Goal: Task Accomplishment & Management: Manage account settings

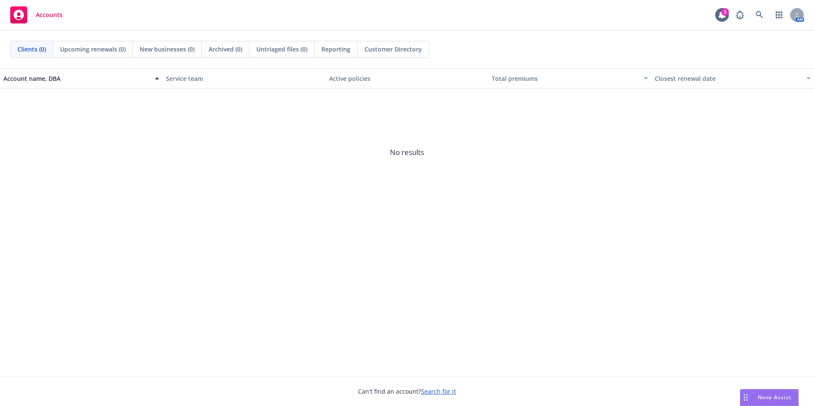
click at [578, 229] on div "Account name, DBA Service team Active policies Total premiums Closest renewal d…" at bounding box center [407, 222] width 814 height 308
click at [756, 15] on icon at bounding box center [760, 15] width 8 height 8
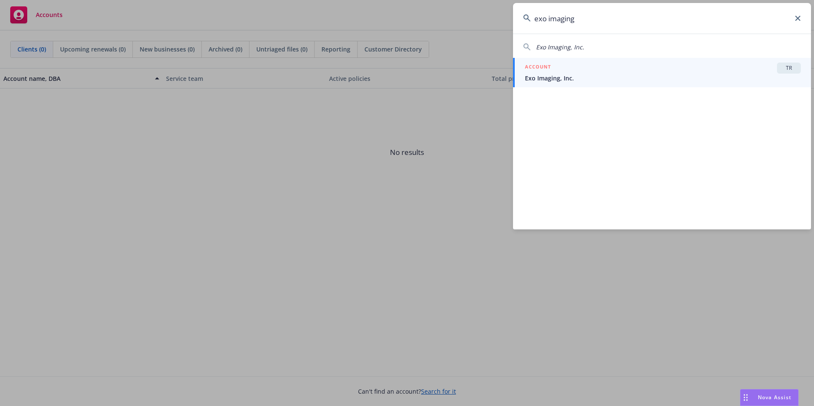
type input "exo imaging"
click at [596, 77] on span "Exo Imaging, Inc." at bounding box center [663, 78] width 276 height 9
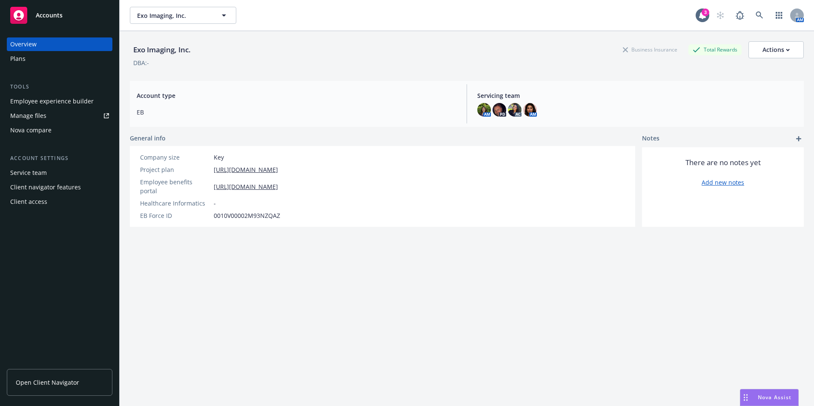
click at [69, 98] on div "Employee experience builder" at bounding box center [51, 102] width 83 height 14
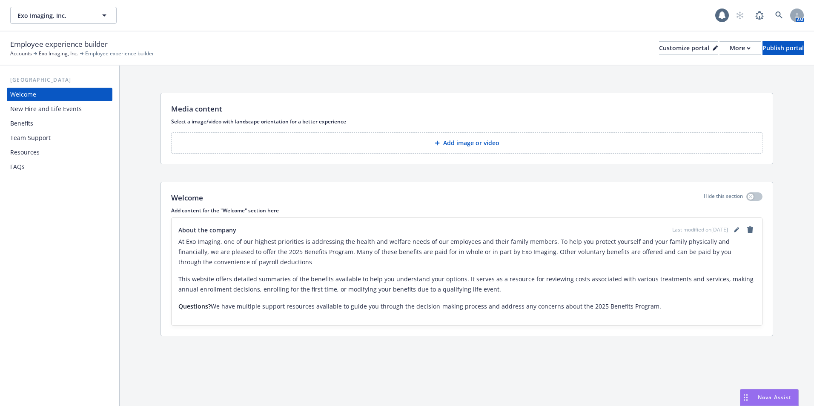
click at [26, 128] on div "Benefits" at bounding box center [21, 124] width 23 height 14
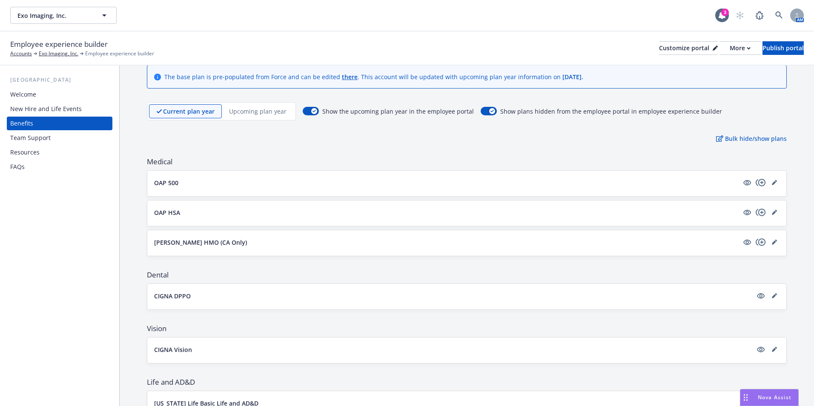
scroll to position [43, 0]
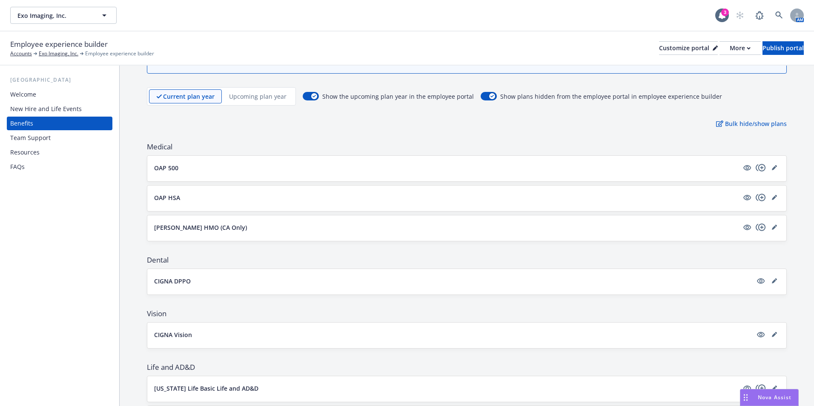
click at [34, 105] on div "New Hire and Life Events" at bounding box center [46, 109] width 72 height 14
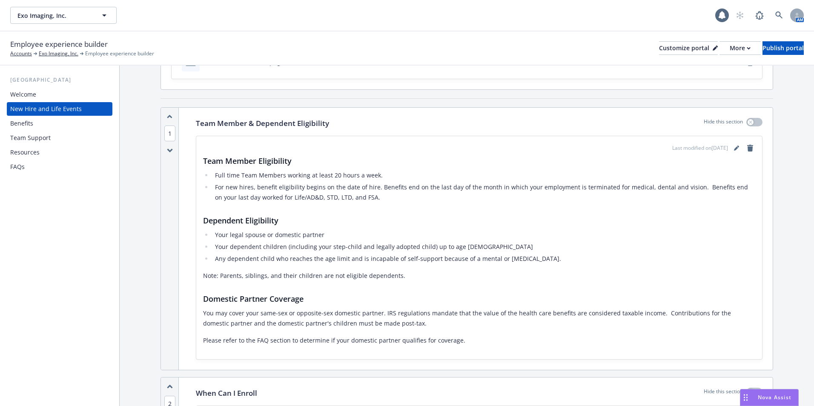
scroll to position [85, 0]
click at [732, 144] on link "editPencil" at bounding box center [737, 146] width 10 height 10
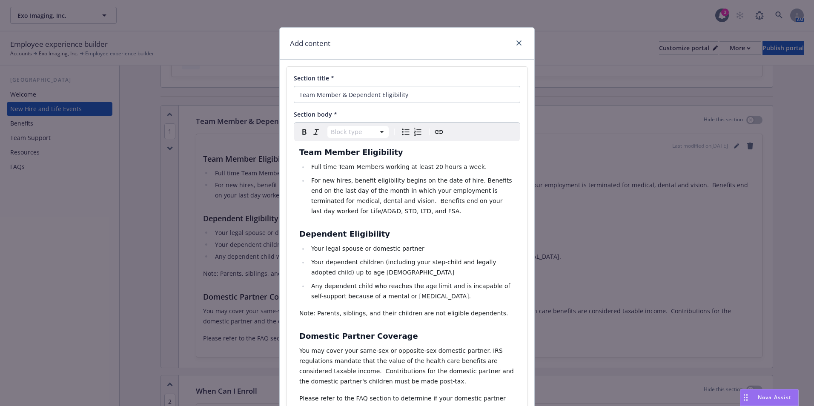
select select
click at [391, 170] on span "Full time Team Members working at least 20 hours a week." at bounding box center [398, 167] width 175 height 7
click at [425, 167] on span "Full time Team Members working at least 20 hours a week." at bounding box center [398, 167] width 175 height 7
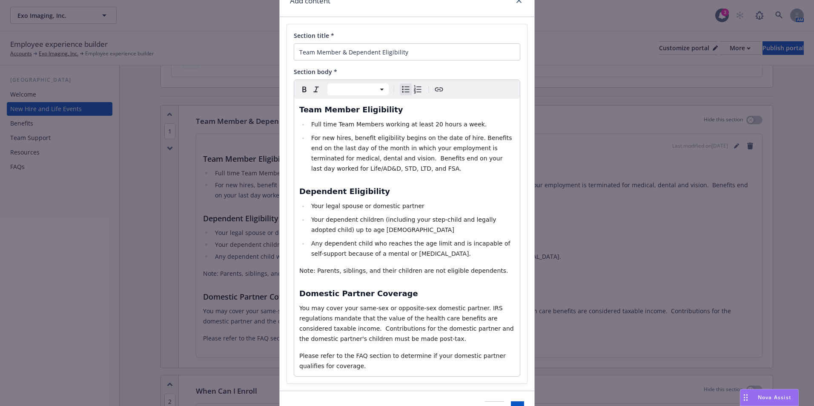
scroll to position [93, 0]
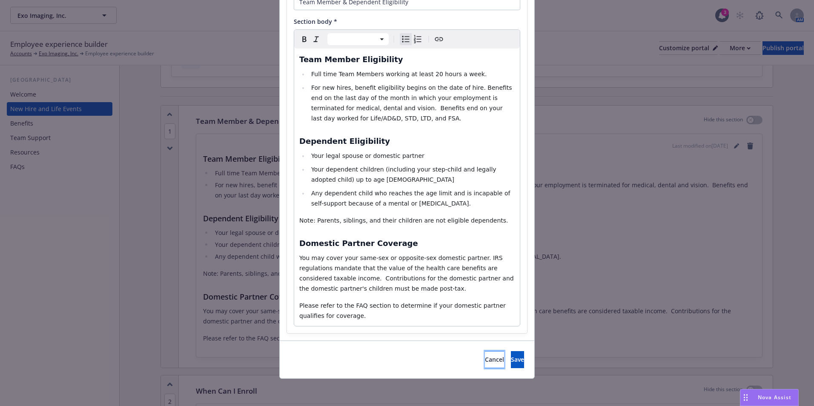
click at [485, 358] on span "Cancel" at bounding box center [494, 360] width 19 height 8
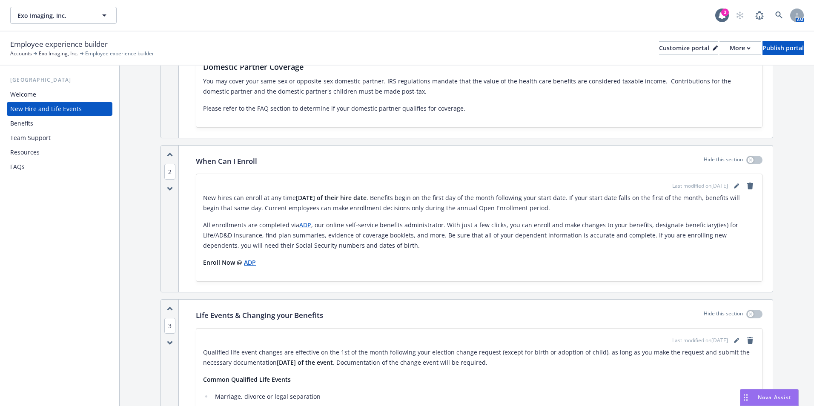
scroll to position [298, 0]
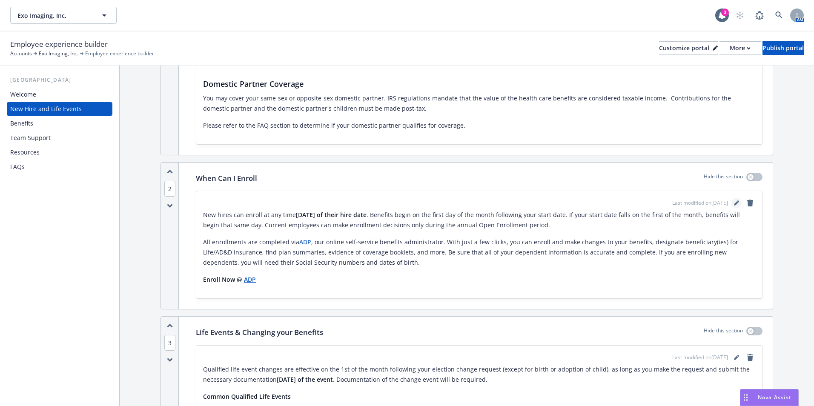
click at [734, 201] on icon "editPencil" at bounding box center [736, 203] width 5 height 5
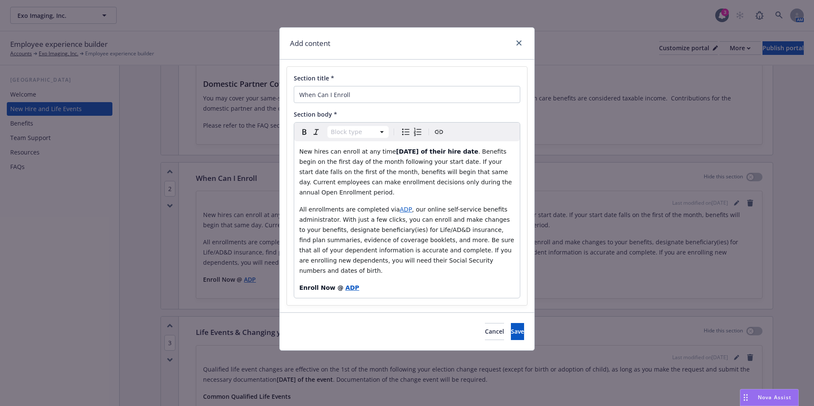
select select "paragraph"
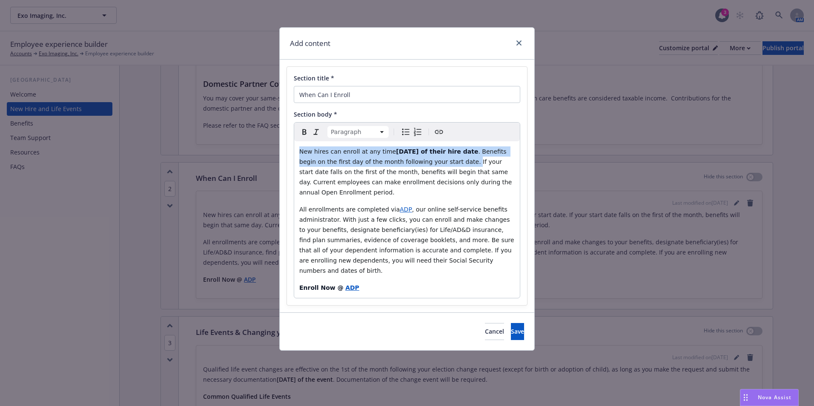
drag, startPoint x: 297, startPoint y: 151, endPoint x: 461, endPoint y: 161, distance: 164.3
click at [461, 161] on div "New hires can enroll at any time [DATE] of their hire date . Benefits begin on …" at bounding box center [407, 219] width 226 height 157
copy p "New hires can enroll at any time [DATE] of their hire date . Benefits begin on …"
click at [485, 328] on span "Cancel" at bounding box center [494, 332] width 19 height 8
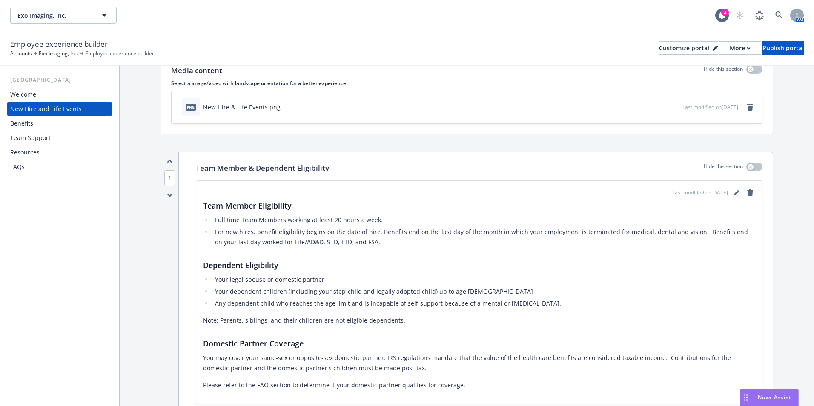
scroll to position [0, 0]
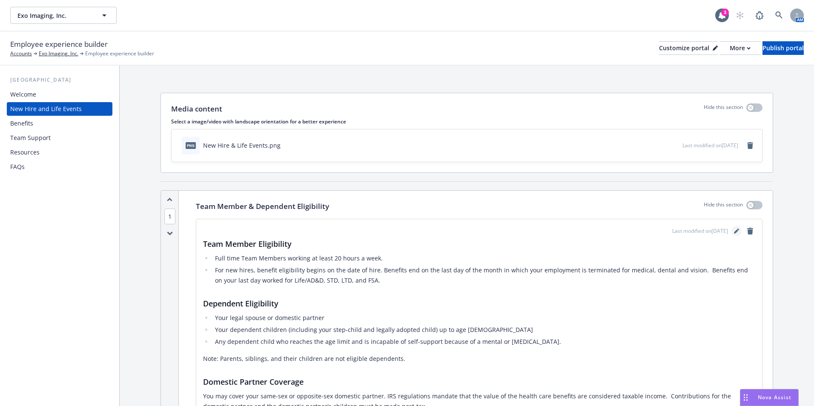
click at [732, 228] on link "editPencil" at bounding box center [737, 231] width 10 height 10
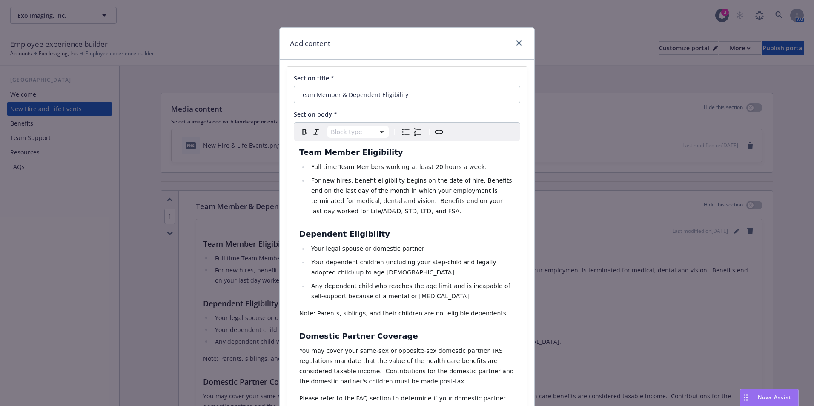
select select
click at [309, 184] on li "For new hires, benefit eligibility begins on the date of hire. Benefits end on …" at bounding box center [412, 195] width 206 height 41
paste div "editable markdown"
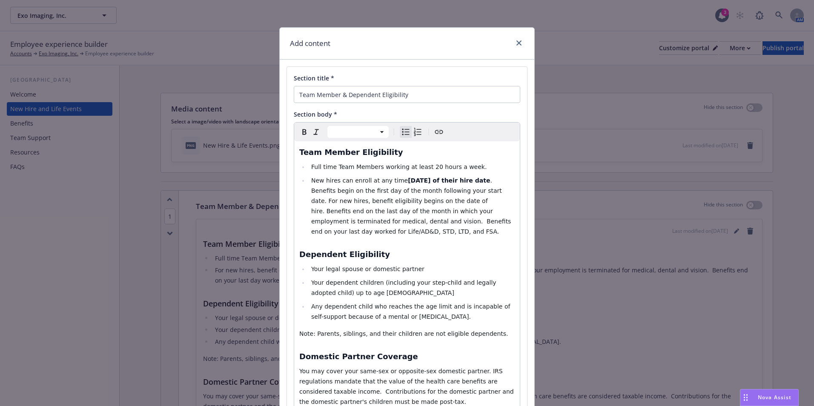
click at [311, 180] on span "New hires can enroll at any time" at bounding box center [359, 180] width 97 height 7
click at [517, 41] on icon "close" at bounding box center [519, 42] width 5 height 5
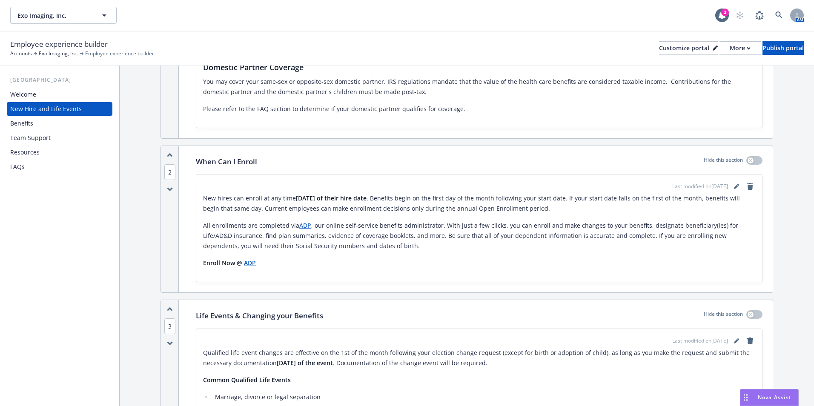
scroll to position [383, 0]
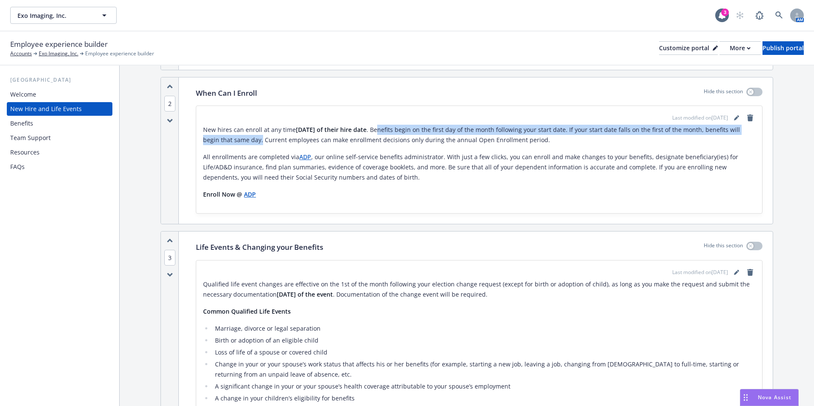
drag, startPoint x: 396, startPoint y: 132, endPoint x: 262, endPoint y: 140, distance: 134.9
click at [262, 140] on p "New hires can enroll at any time [DATE] of their hire date . Benefits begin on …" at bounding box center [479, 135] width 552 height 20
copy p "nefits begin on the first day of the month following your start date. If your s…"
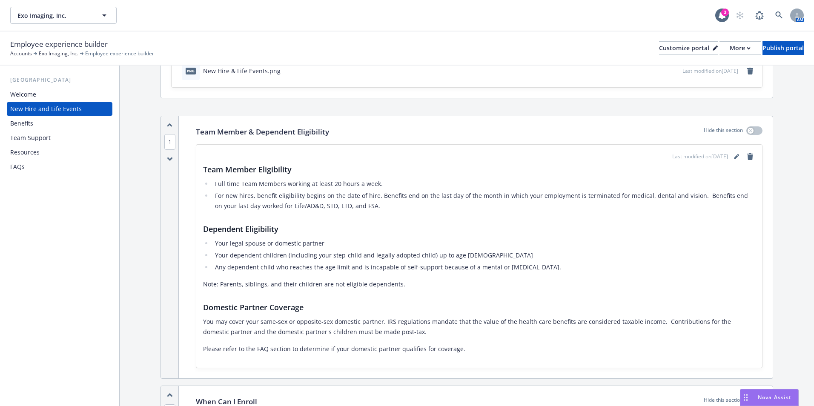
scroll to position [0, 0]
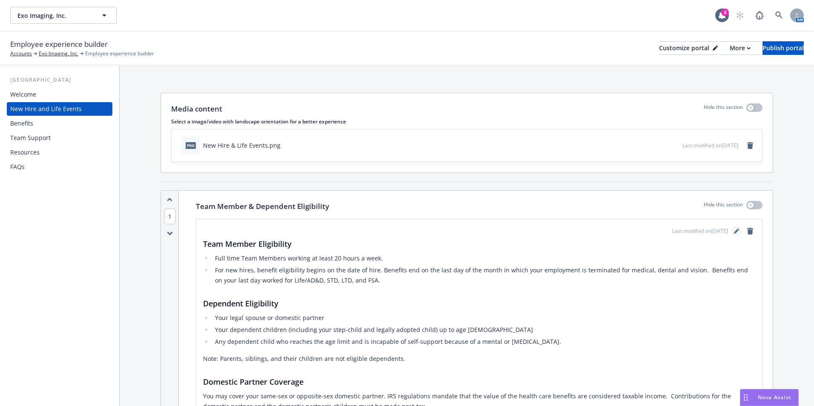
click at [732, 230] on link "editPencil" at bounding box center [737, 231] width 10 height 10
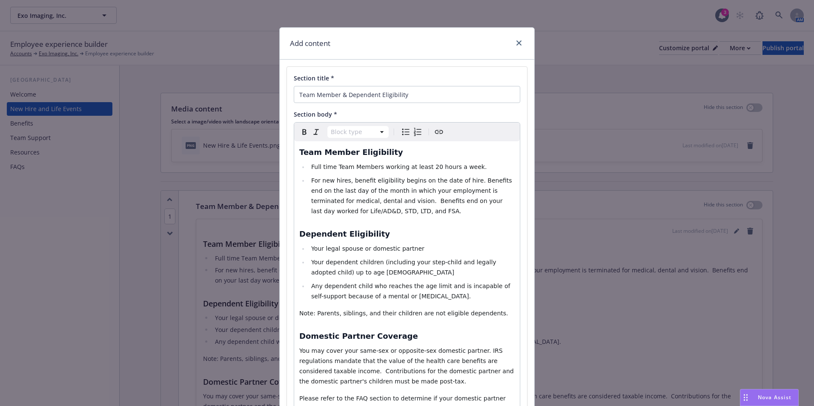
select select
drag, startPoint x: 348, startPoint y: 183, endPoint x: 461, endPoint y: 183, distance: 113.7
click at [461, 183] on span "For new hires, benefit eligibility begins on the date of hire. Benefits end on …" at bounding box center [412, 195] width 203 height 37
paste div "editable markdown"
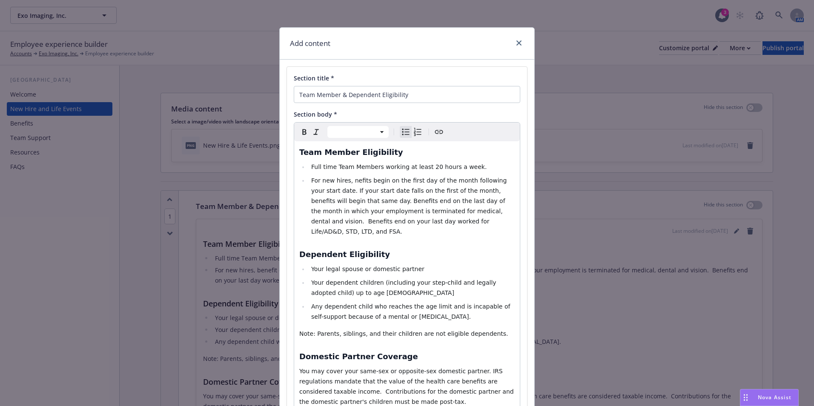
click at [345, 184] on span "For new hires, nefits begin on the first day of the month following your start …" at bounding box center [410, 206] width 198 height 58
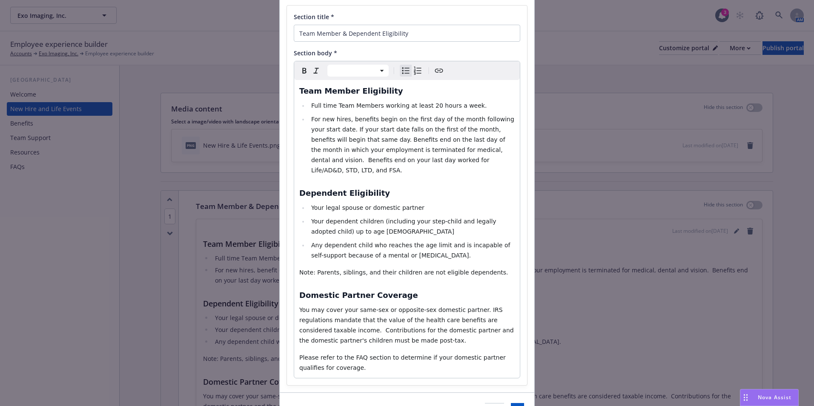
scroll to position [103, 0]
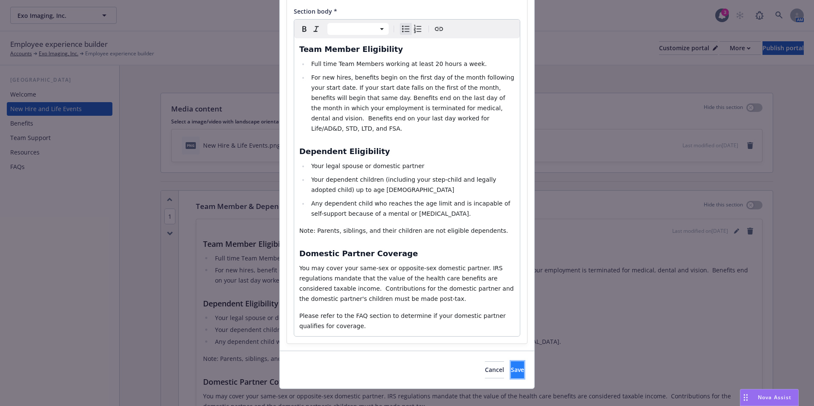
click at [521, 362] on button "Save" at bounding box center [517, 370] width 13 height 17
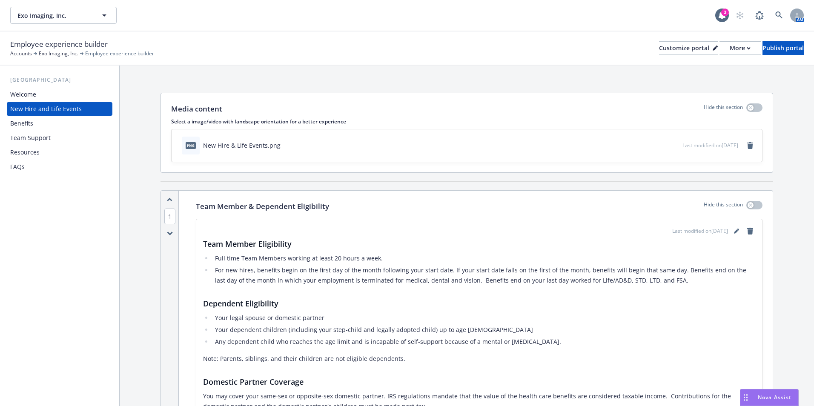
scroll to position [43, 0]
